Goal: Transaction & Acquisition: Purchase product/service

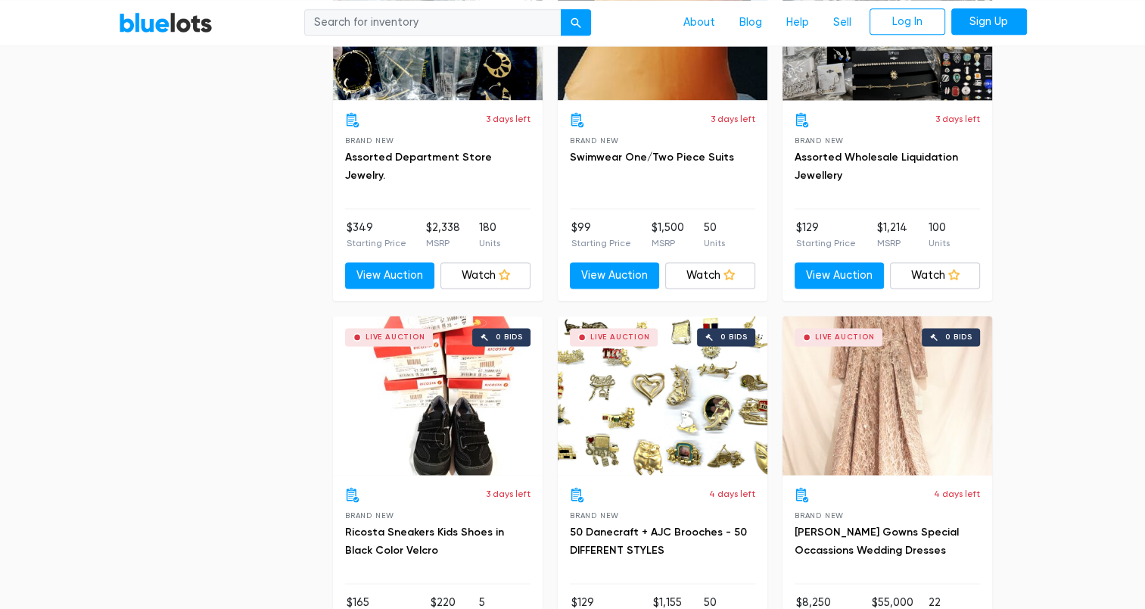
scroll to position [2137, 0]
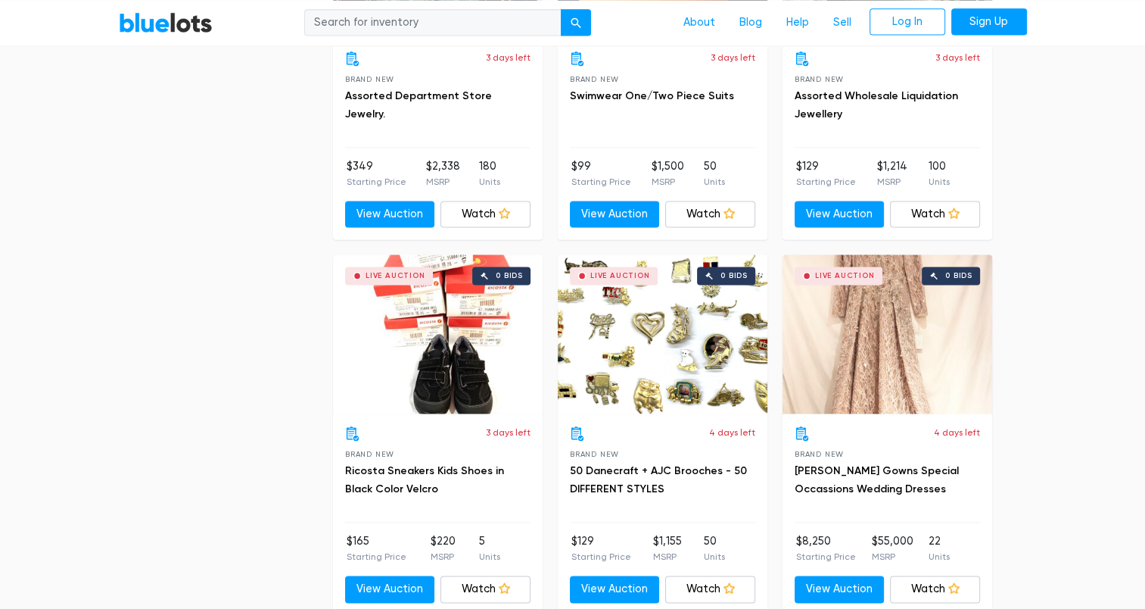
drag, startPoint x: 1145, startPoint y: 204, endPoint x: 1143, endPoint y: 214, distance: 10.0
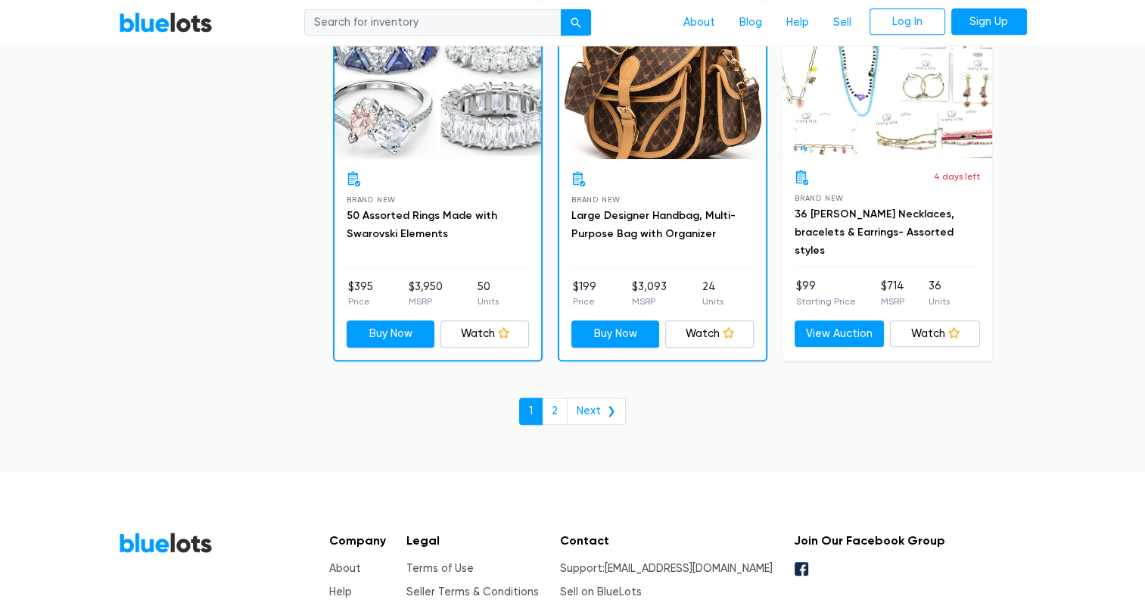
scroll to position [6556, 0]
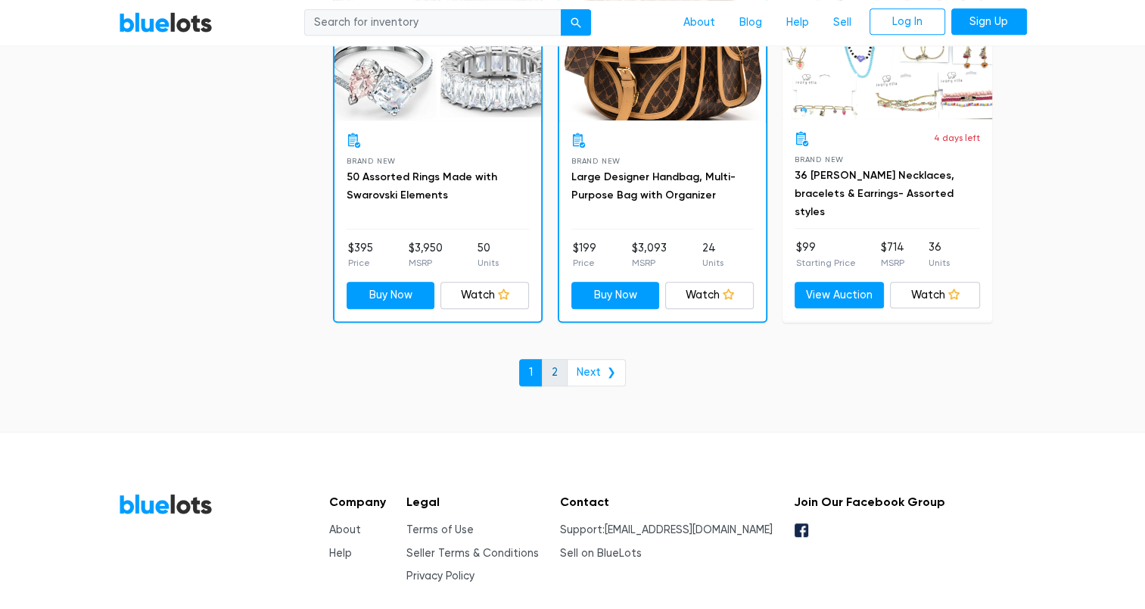
click at [559, 359] on link "2" at bounding box center [555, 372] width 26 height 27
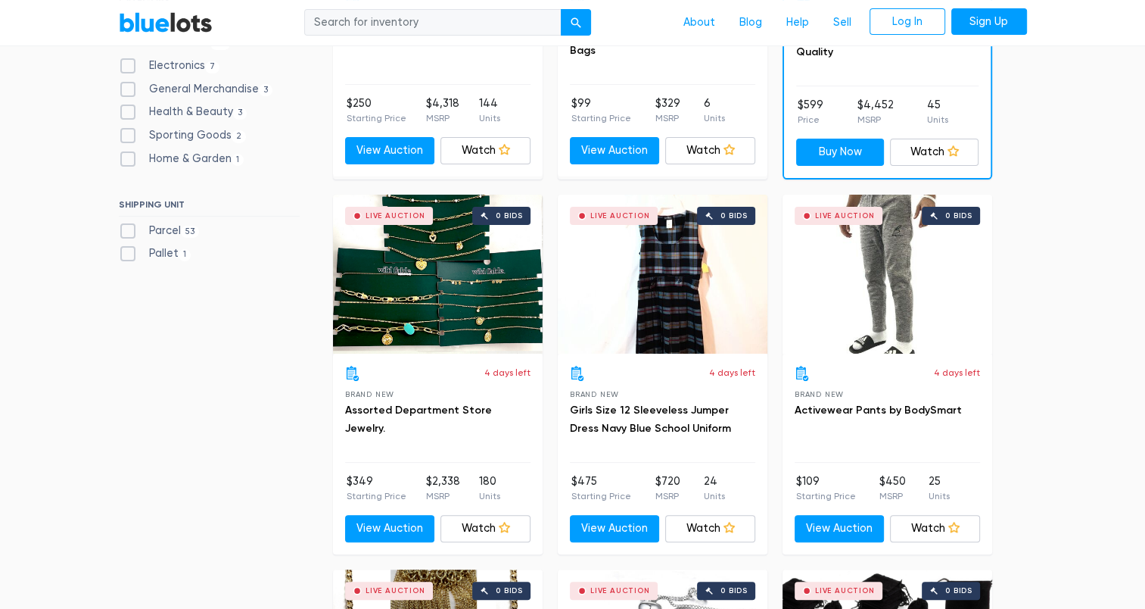
scroll to position [330, 0]
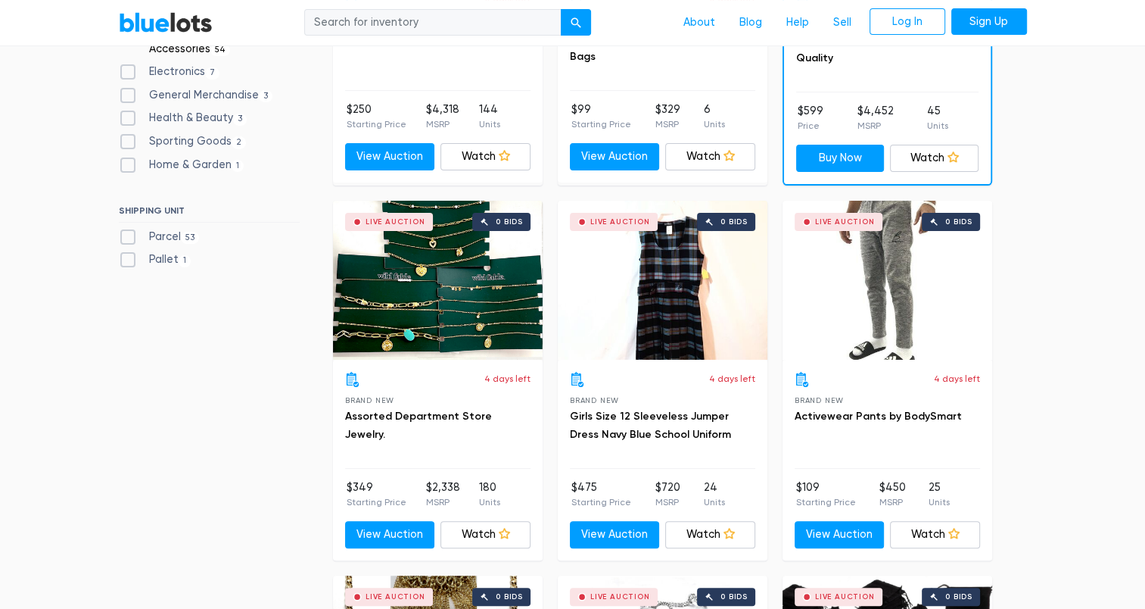
click at [418, 335] on div "Live Auction 0 bids" at bounding box center [438, 280] width 210 height 159
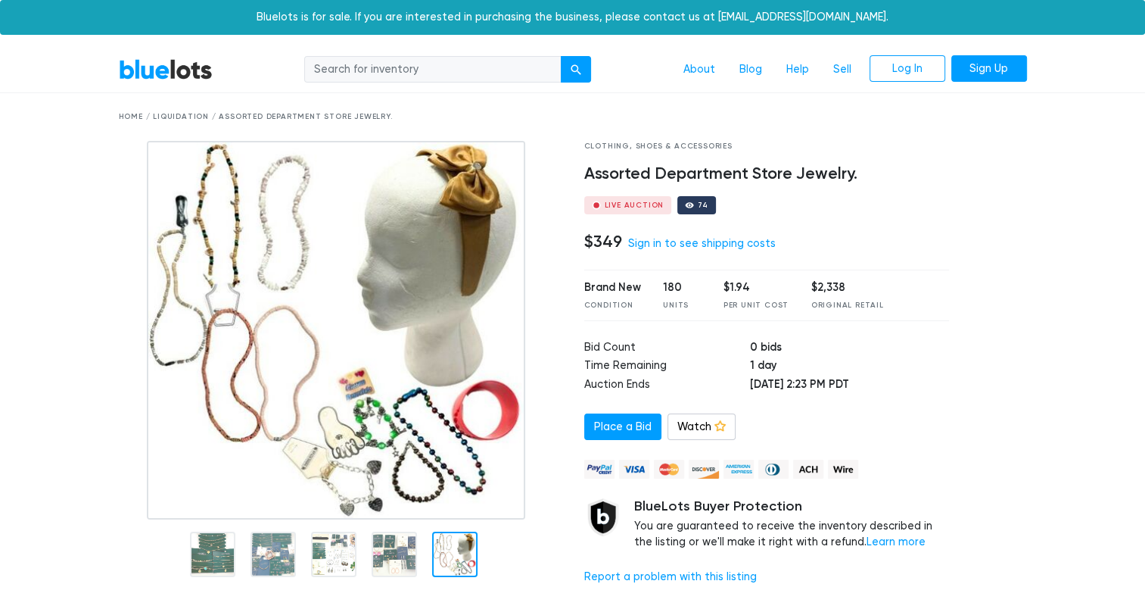
click at [127, 117] on div "Home / Liquidation / Assorted Department Store Jewelry." at bounding box center [573, 116] width 909 height 11
click at [161, 70] on link "BlueLots" at bounding box center [166, 69] width 94 height 22
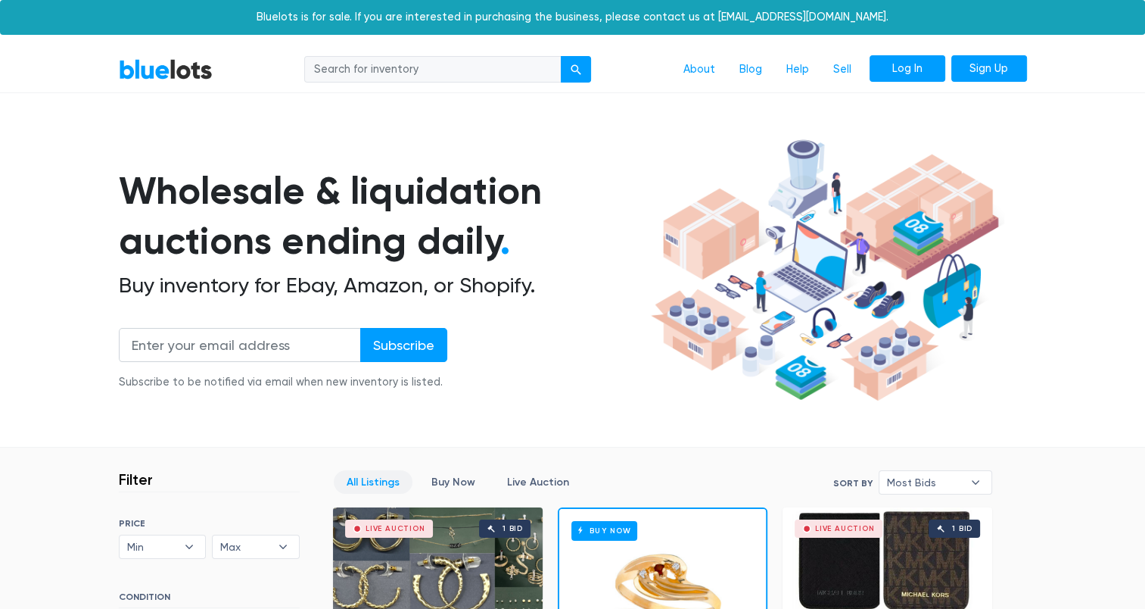
click at [924, 63] on link "Log In" at bounding box center [908, 68] width 76 height 27
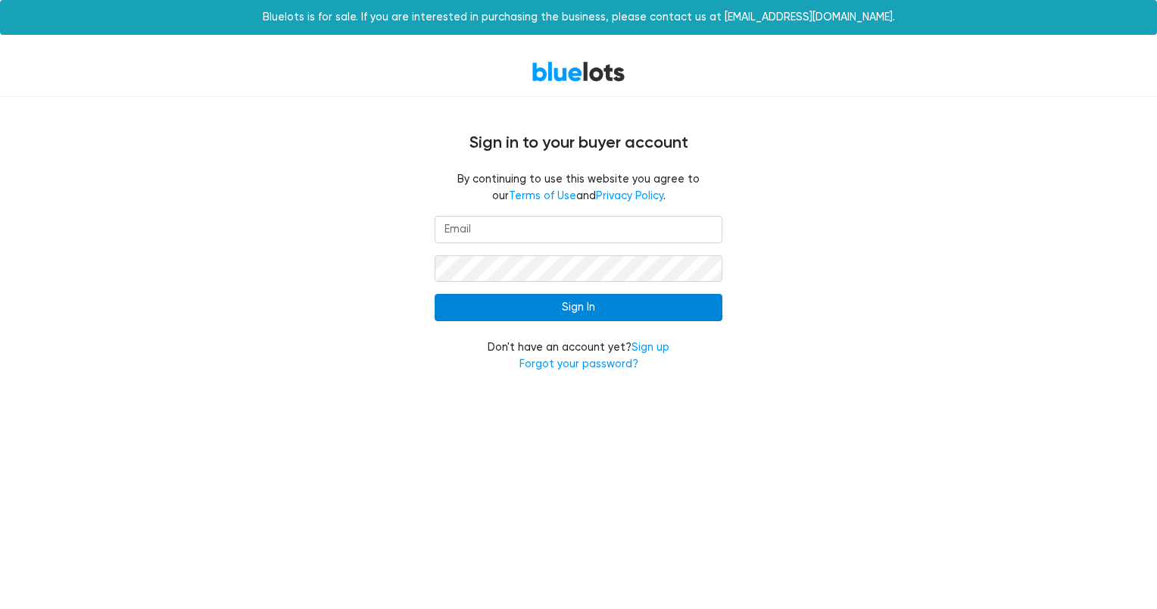
type input "smalltownsimplicities@gmail.com"
click at [597, 304] on input "Sign In" at bounding box center [579, 307] width 288 height 27
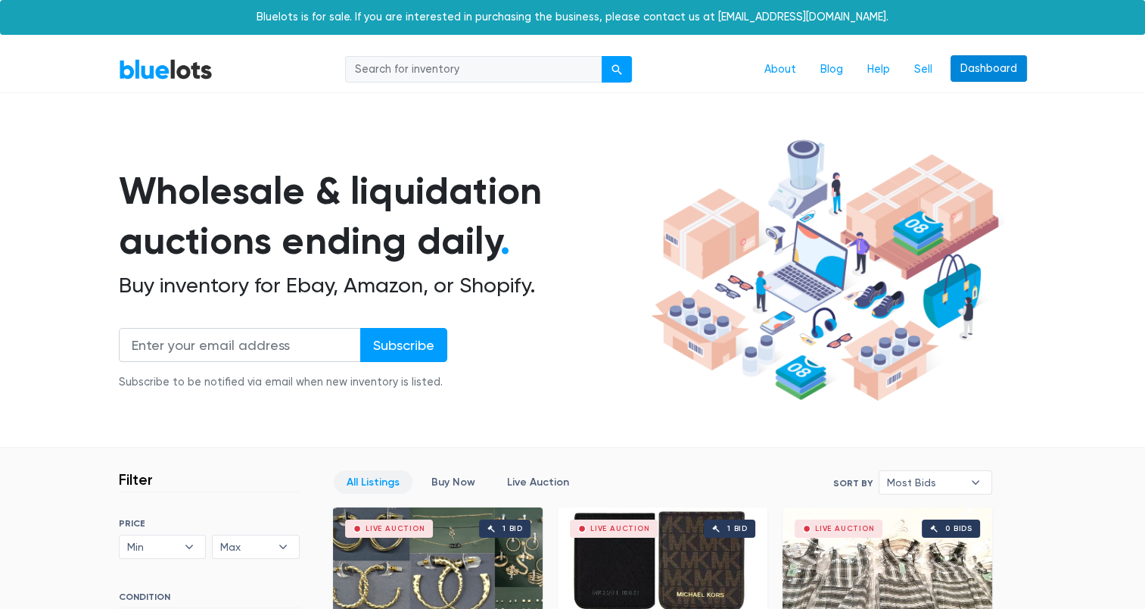
click at [1000, 67] on link "Dashboard" at bounding box center [989, 68] width 76 height 27
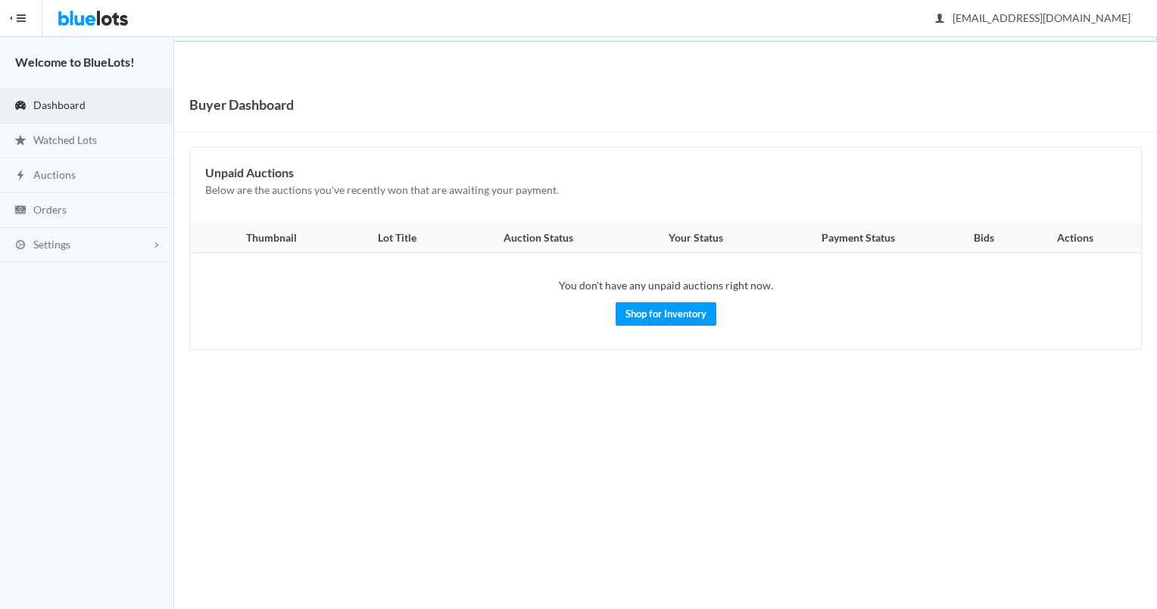
click at [26, 26] on button "HIDE MENU" at bounding box center [21, 18] width 42 height 36
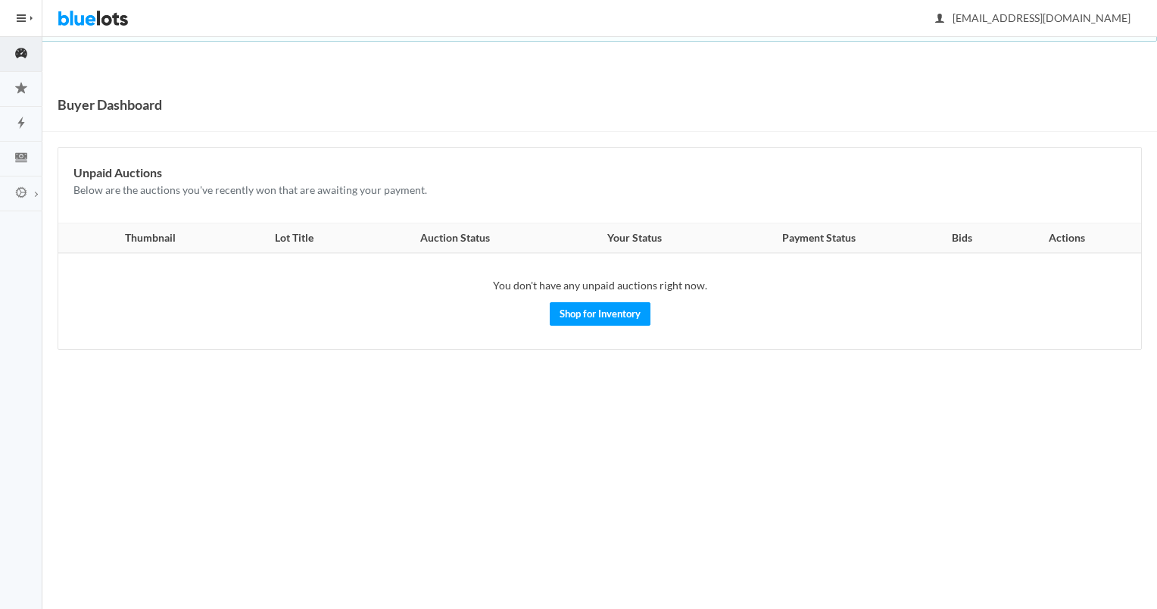
click at [96, 24] on img at bounding box center [93, 18] width 71 height 36
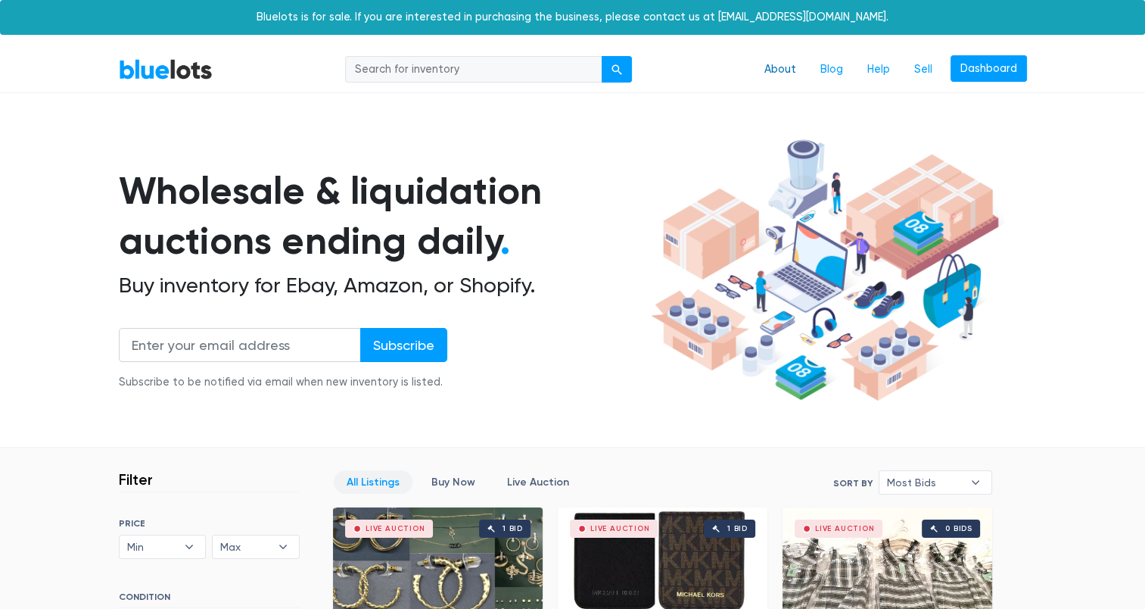
click at [792, 73] on link "About" at bounding box center [781, 69] width 56 height 29
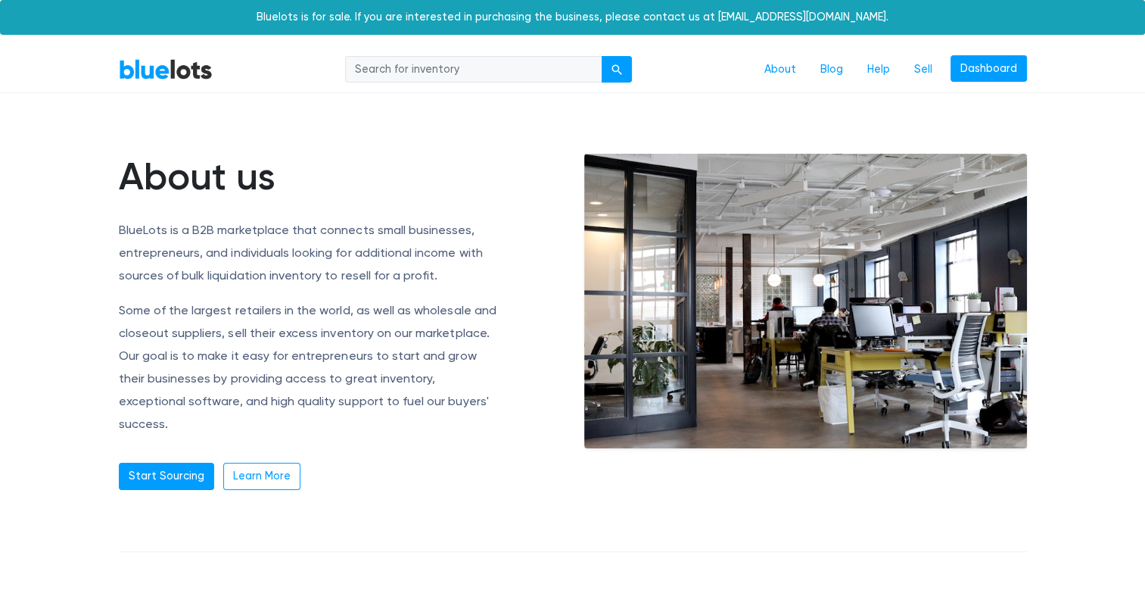
click at [497, 279] on p "BlueLots is a B2B marketplace that connects small businesses, entrepreneurs, an…" at bounding box center [310, 253] width 382 height 68
click at [156, 463] on link "Start Sourcing" at bounding box center [166, 476] width 95 height 27
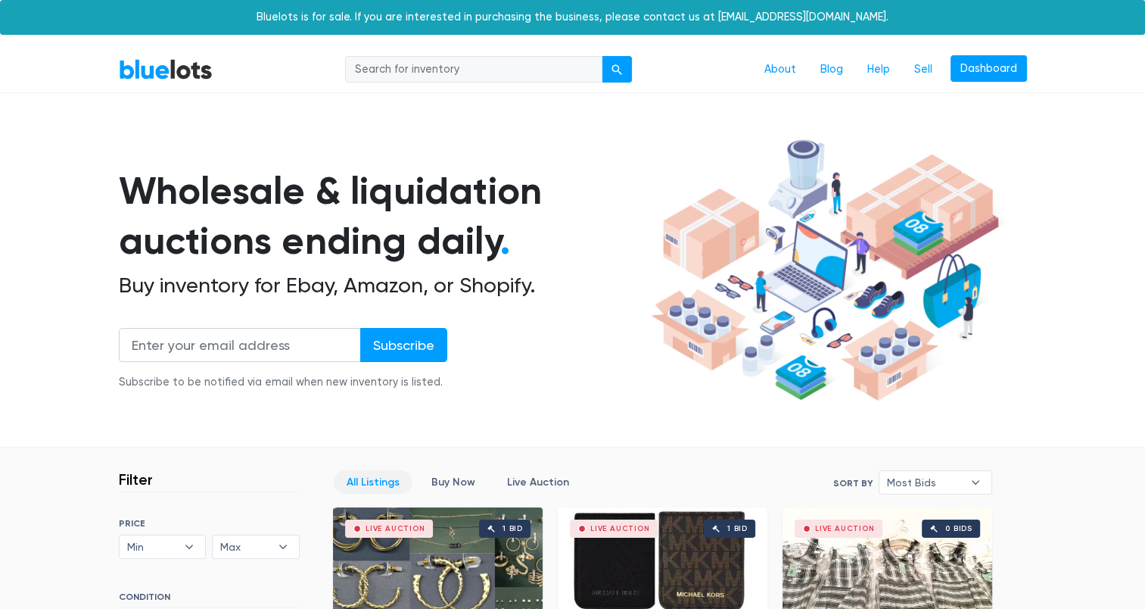
click at [524, 78] on input "search" at bounding box center [473, 69] width 257 height 27
